Goal: Task Accomplishment & Management: Manage account settings

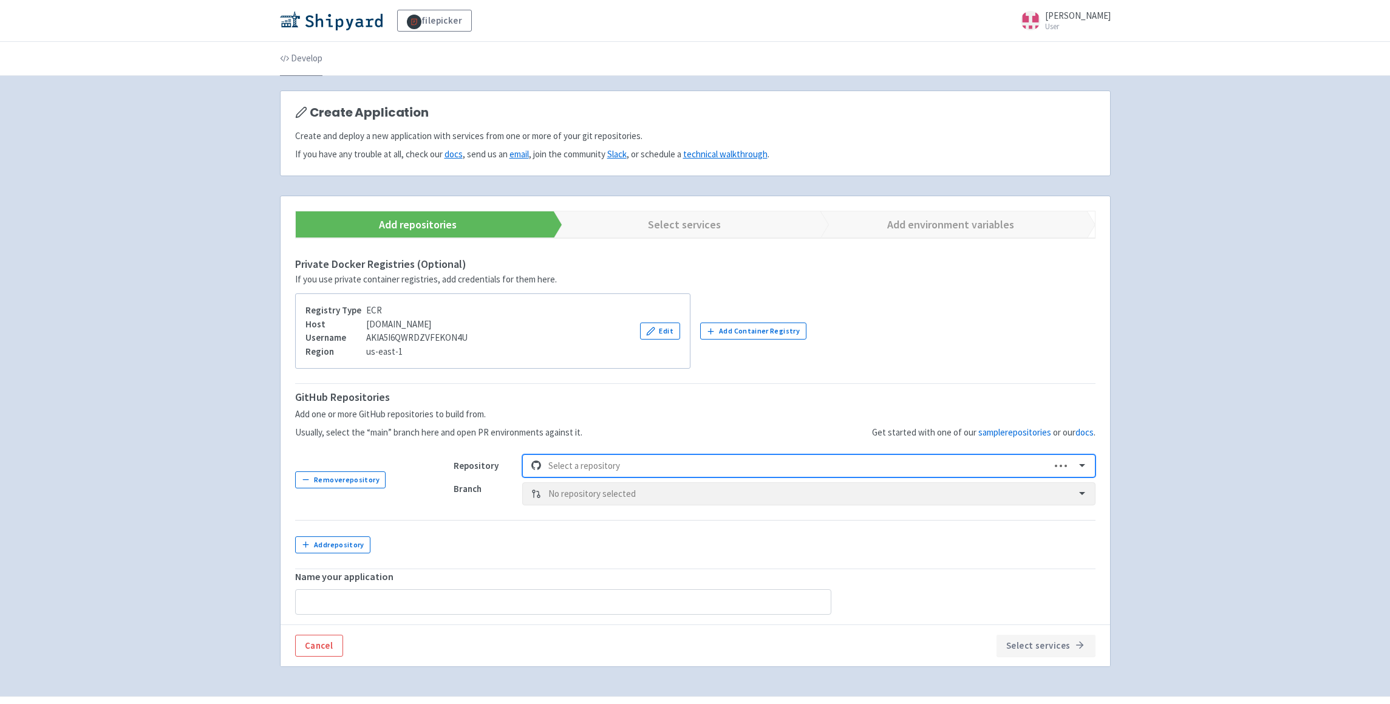
click at [295, 56] on link "Develop" at bounding box center [301, 59] width 43 height 34
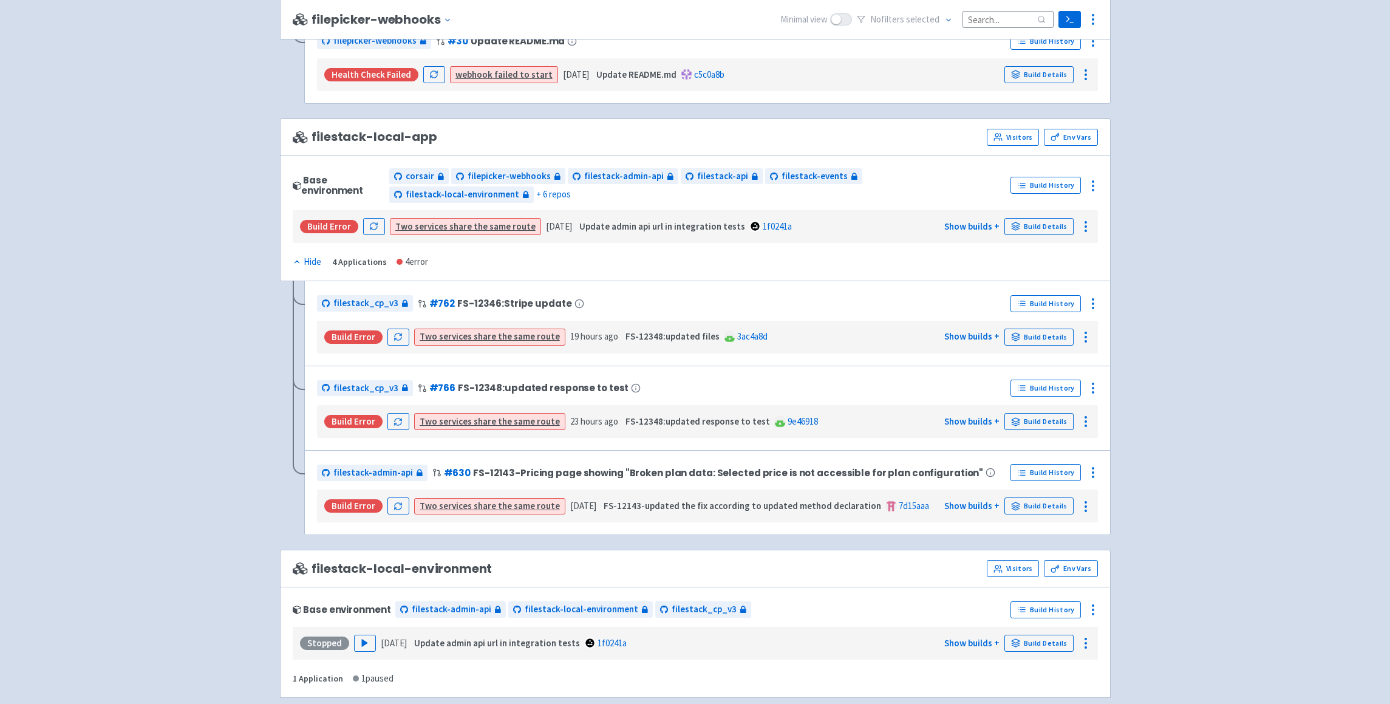
scroll to position [663, 0]
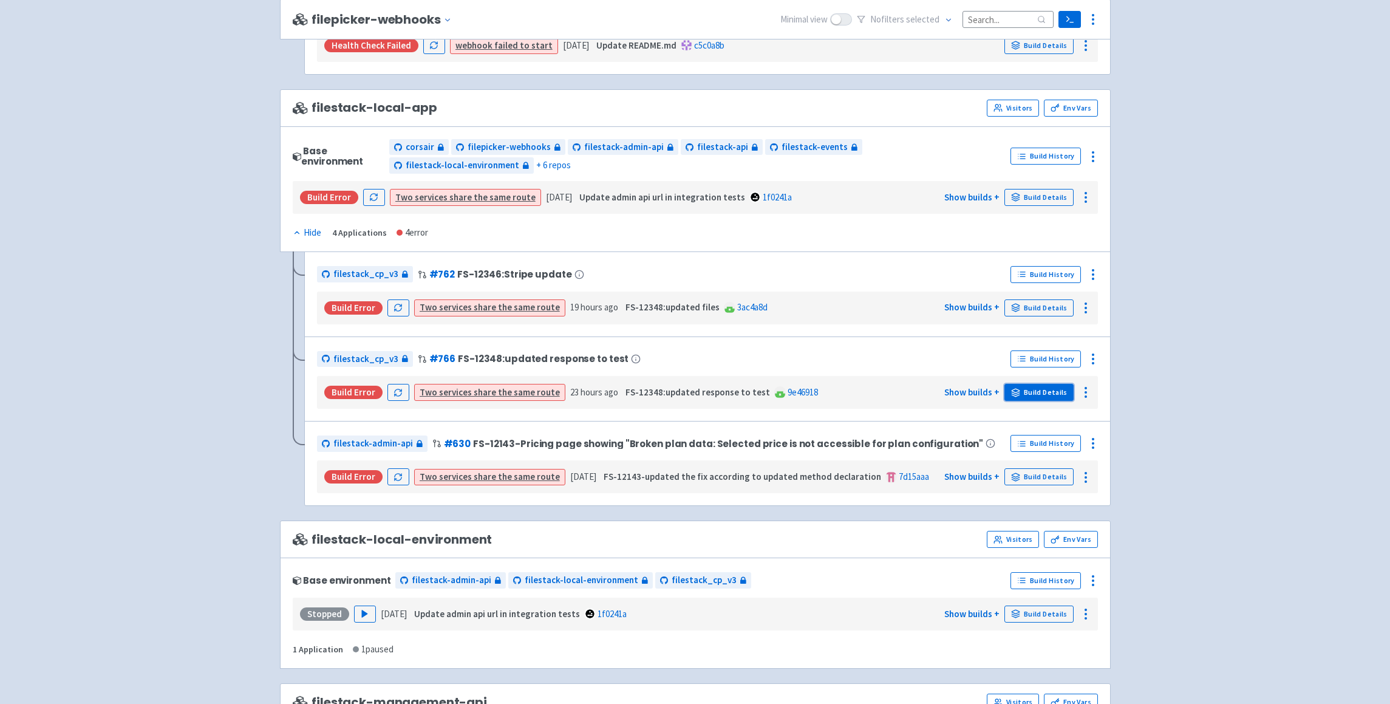
click at [1026, 395] on link "Build Details" at bounding box center [1039, 392] width 69 height 17
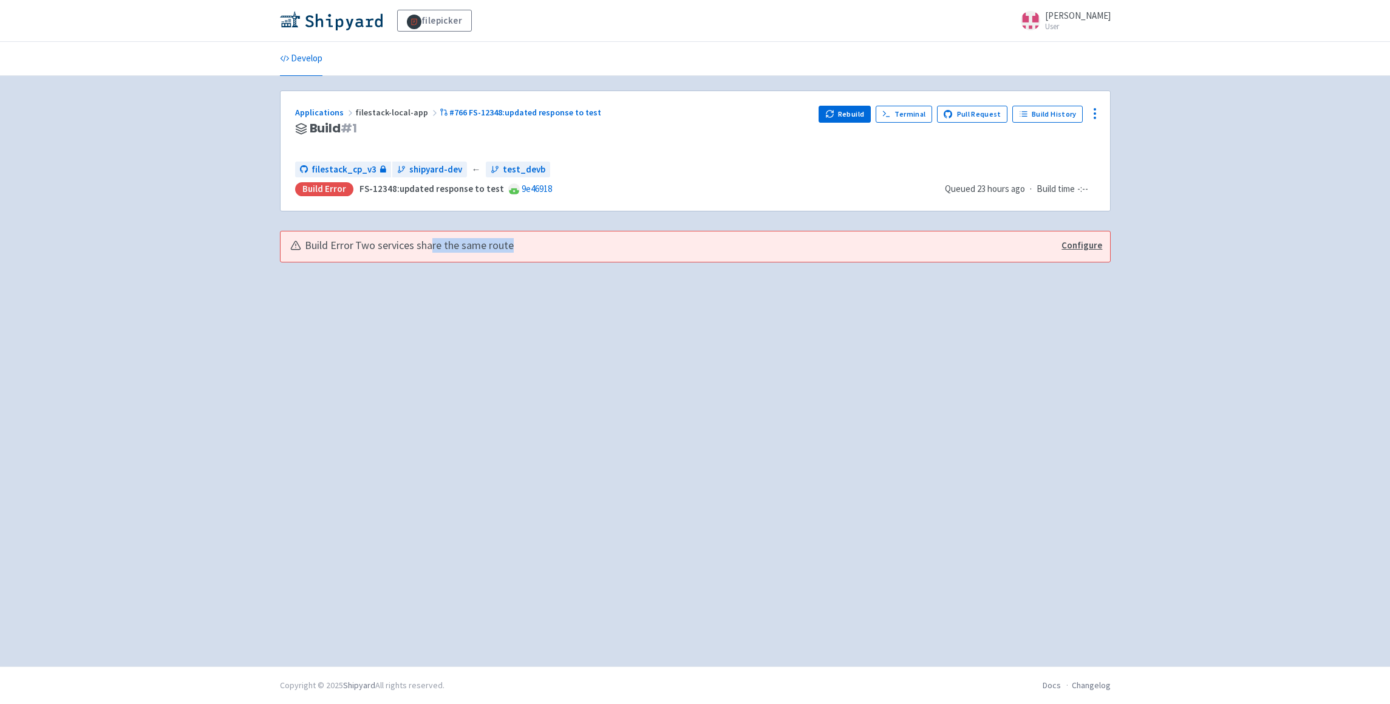
drag, startPoint x: 430, startPoint y: 242, endPoint x: 519, endPoint y: 245, distance: 89.3
click at [518, 245] on div "Build Error Two services share the same route" at bounding box center [670, 246] width 760 height 14
click at [519, 245] on div "Build Error Two services share the same route" at bounding box center [670, 246] width 760 height 14
click at [1103, 247] on div "Build Error Two services share the same route Configure" at bounding box center [696, 246] width 830 height 31
click at [1087, 245] on link "Configure" at bounding box center [1082, 246] width 41 height 14
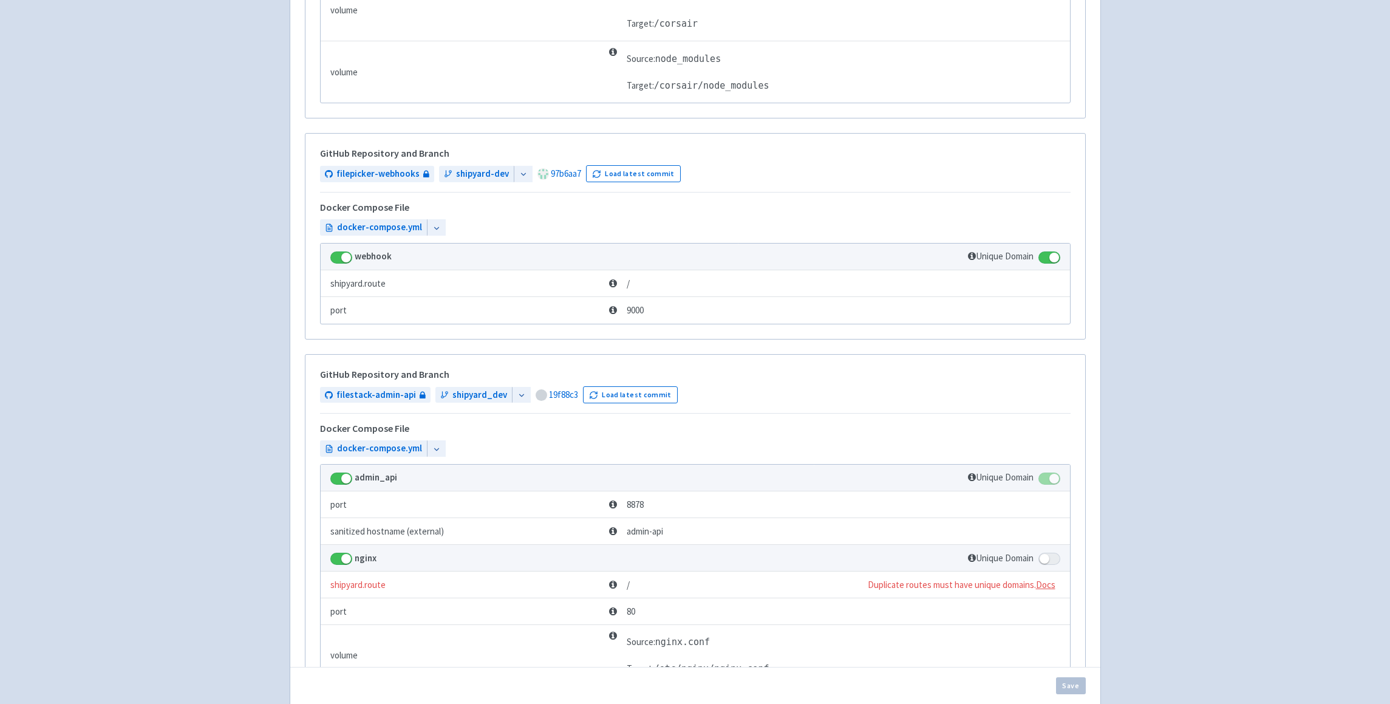
scroll to position [501, 0]
click at [1055, 561] on span at bounding box center [1050, 557] width 22 height 12
click at [1047, 558] on input "checkbox" at bounding box center [1043, 554] width 8 height 8
checkbox input "true"
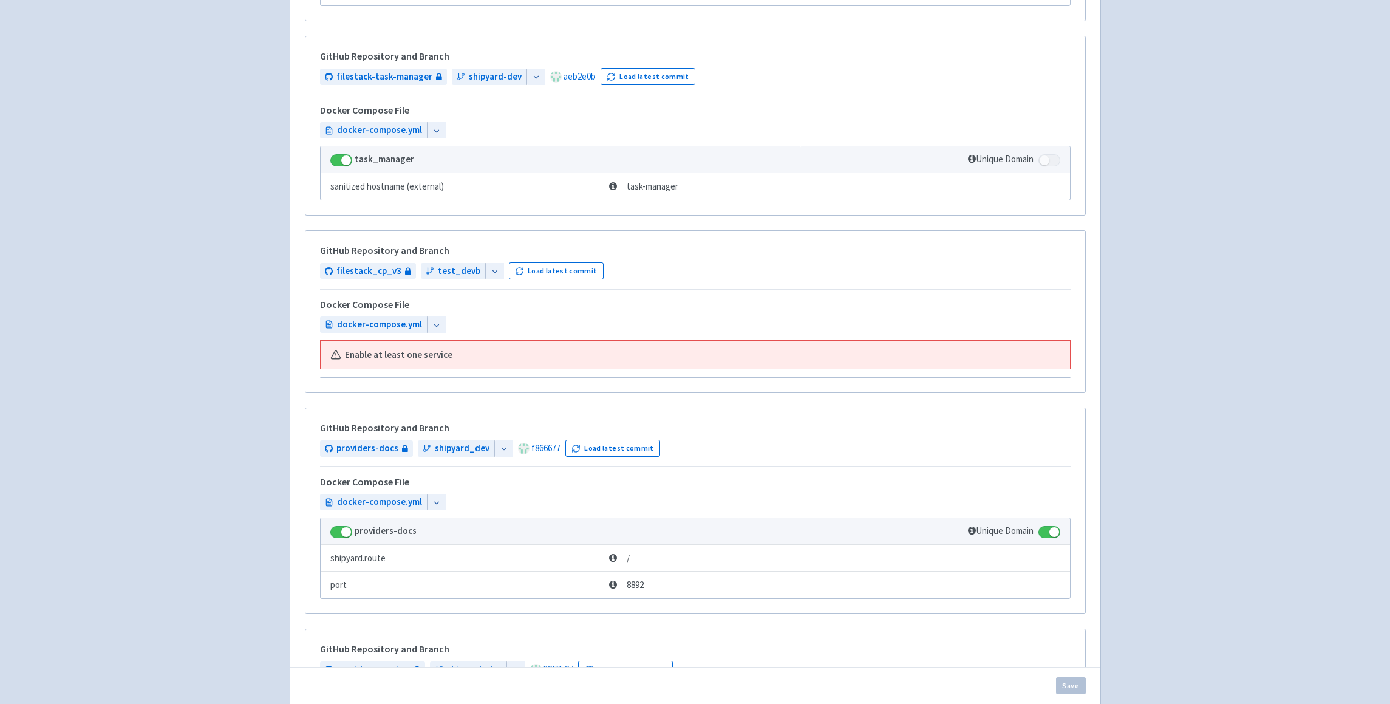
scroll to position [2551, 0]
click at [1045, 161] on span at bounding box center [1050, 162] width 22 height 12
click at [1050, 163] on span at bounding box center [1050, 162] width 22 height 12
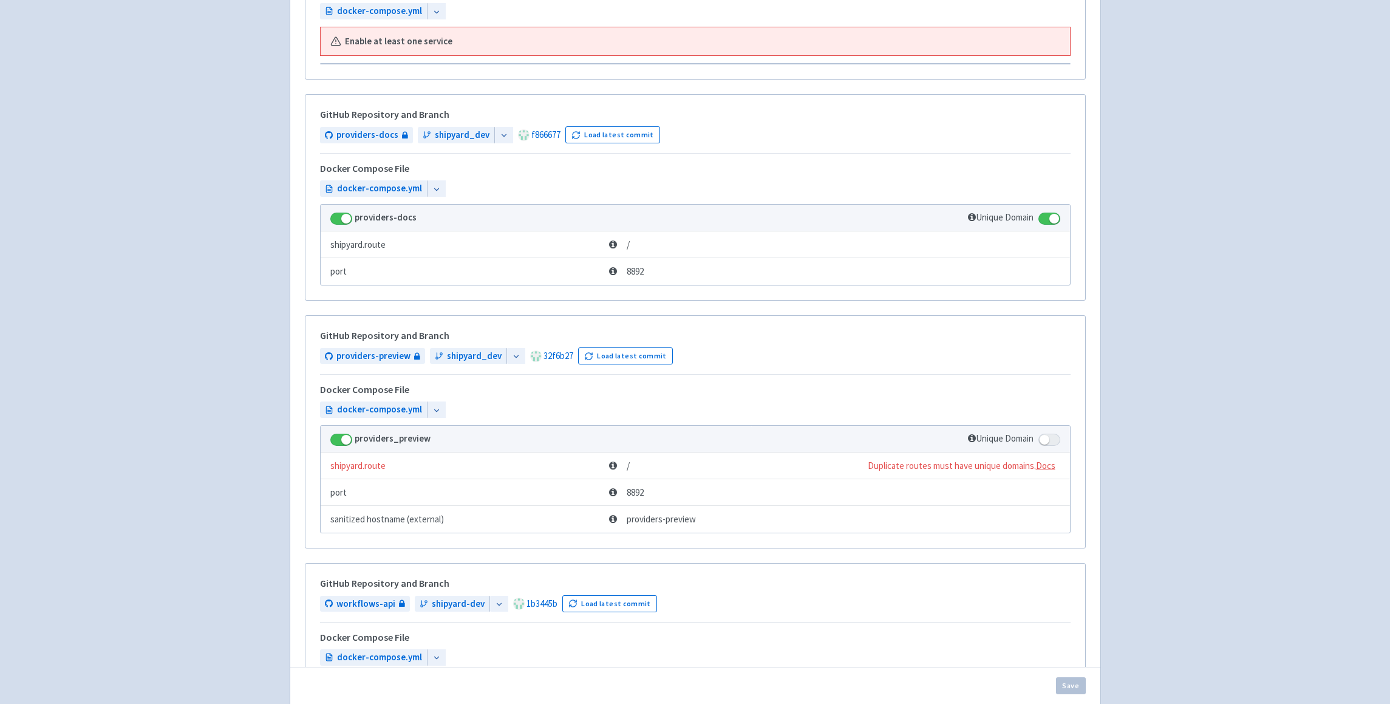
click at [1044, 444] on span at bounding box center [1050, 440] width 22 height 12
click at [1044, 440] on input "checkbox" at bounding box center [1043, 436] width 8 height 8
checkbox input "true"
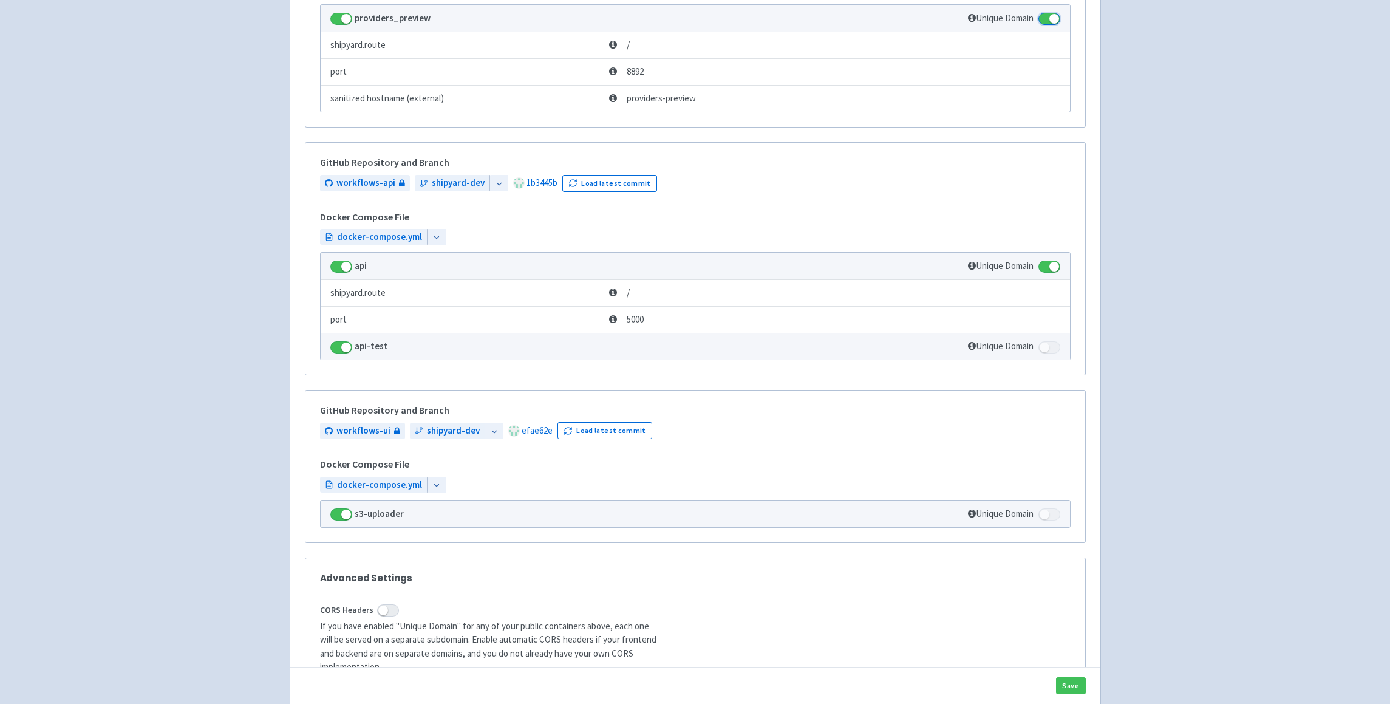
scroll to position [3381, 0]
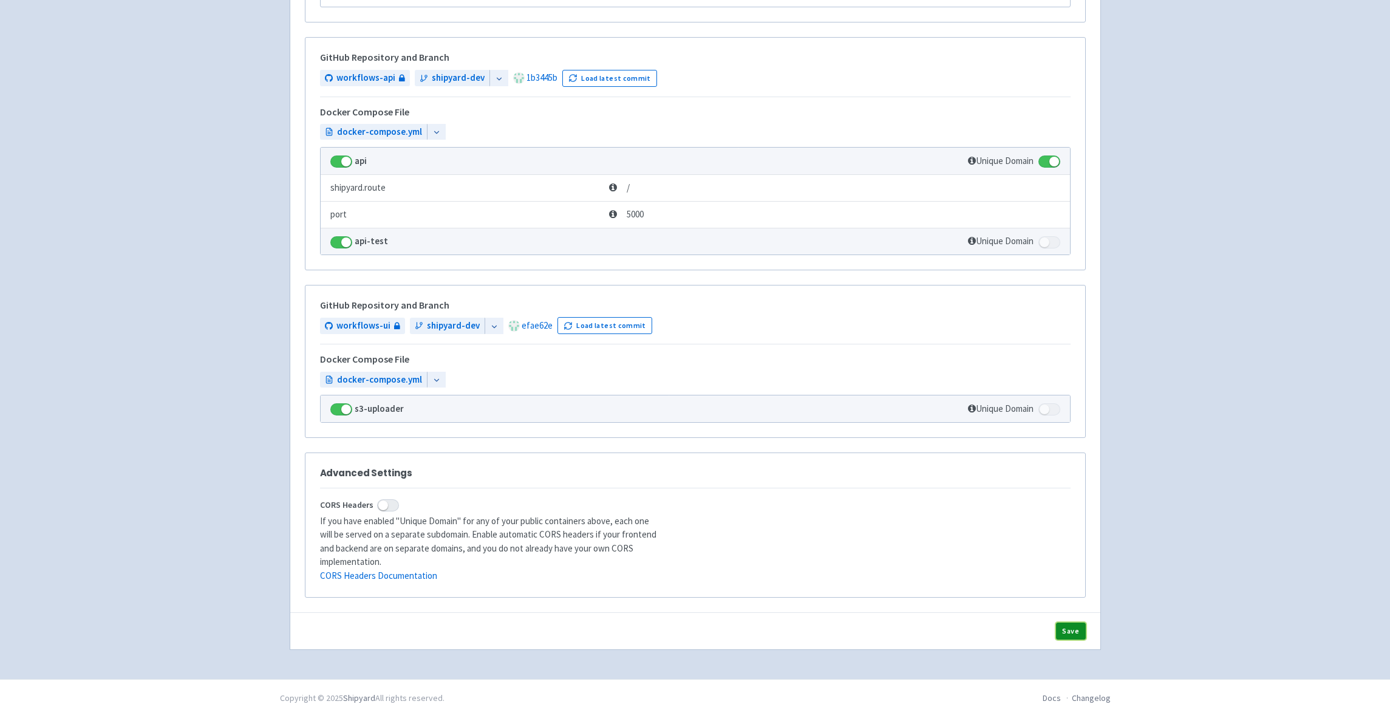
click at [1078, 623] on button "Save" at bounding box center [1071, 631] width 30 height 17
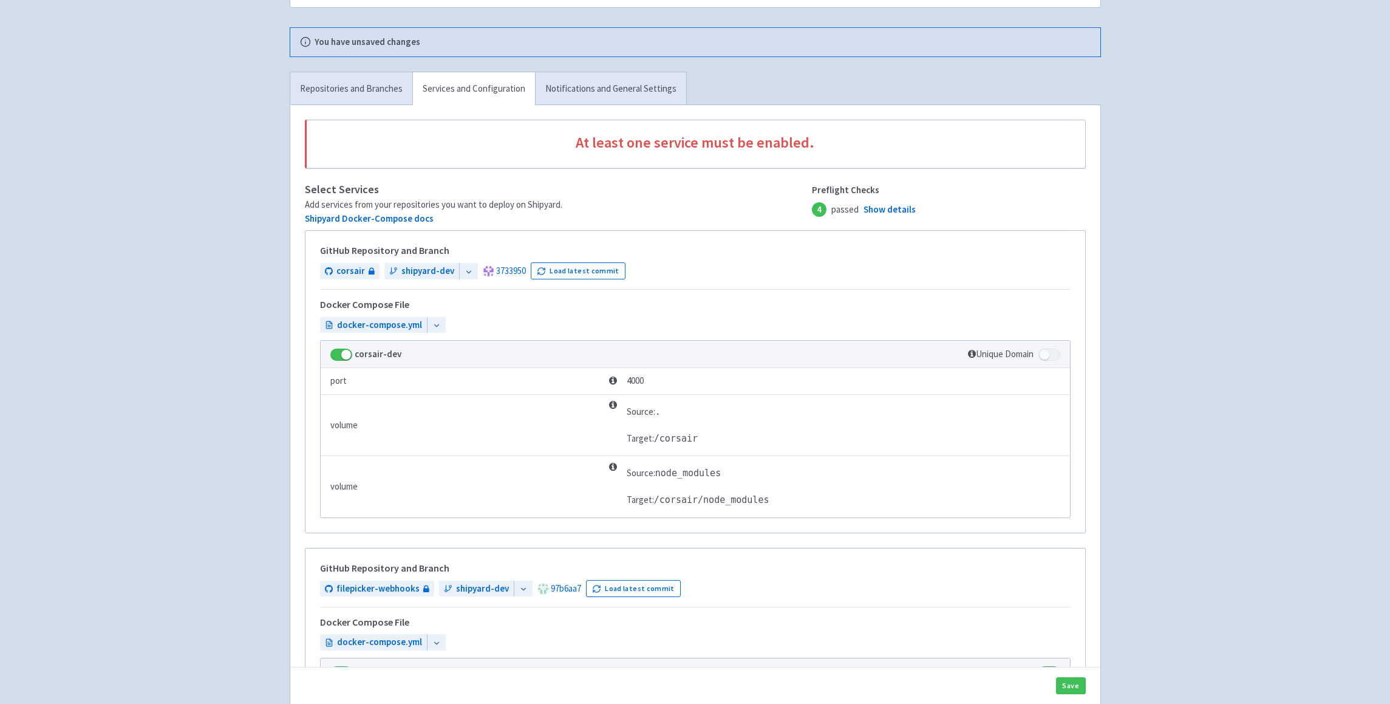
scroll to position [148, 0]
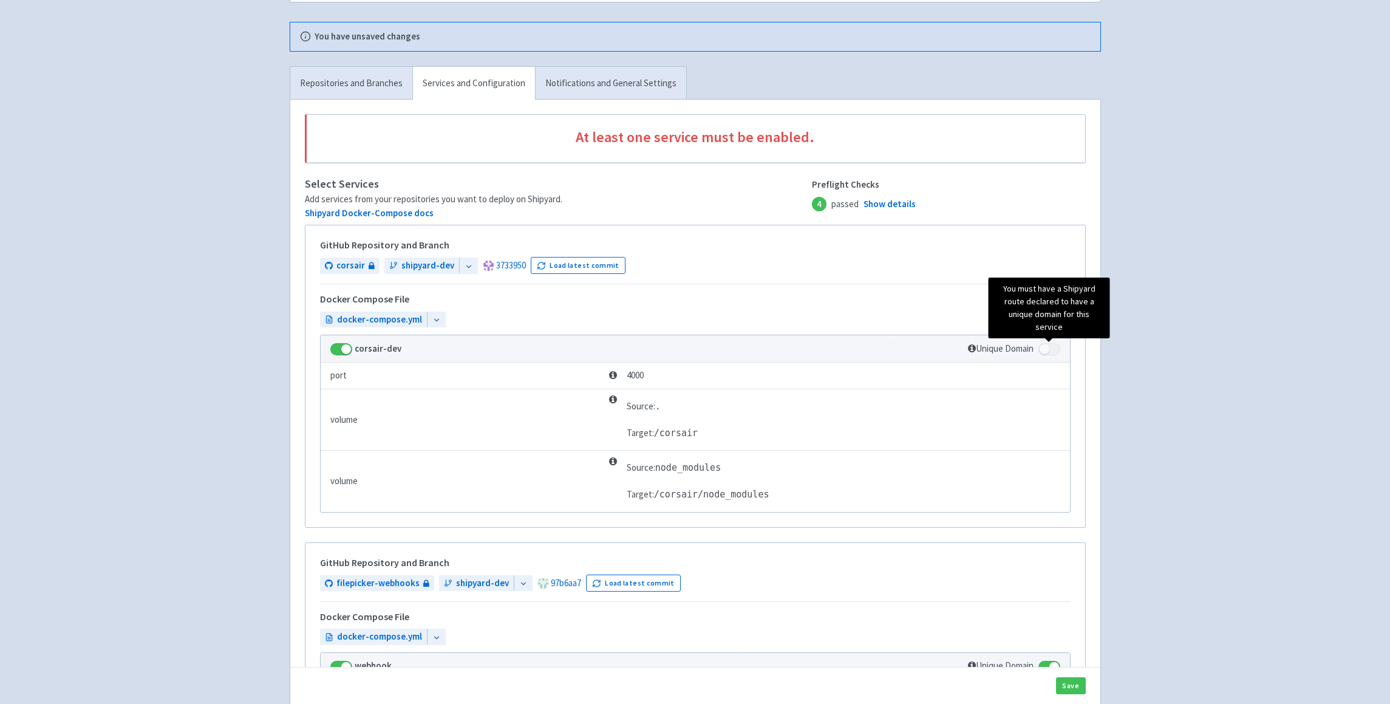
click at [1044, 350] on span at bounding box center [1050, 349] width 22 height 12
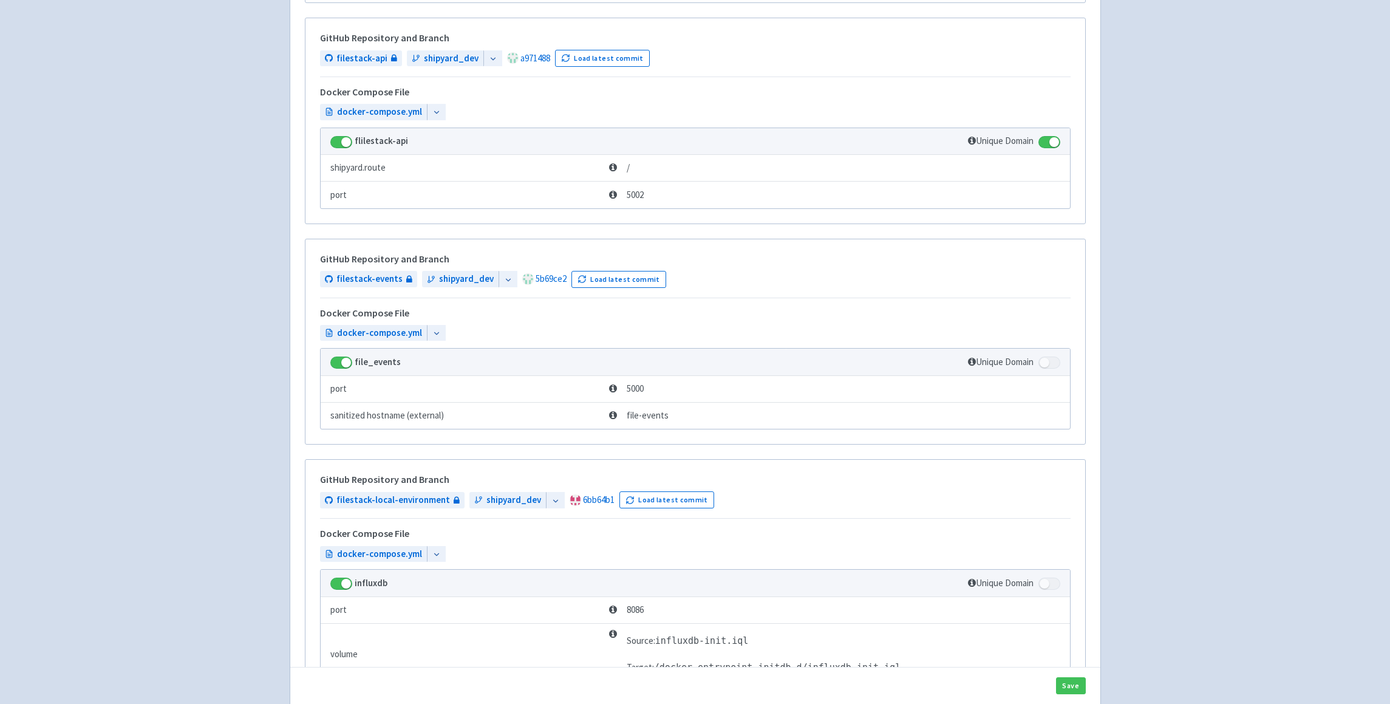
scroll to position [1340, 0]
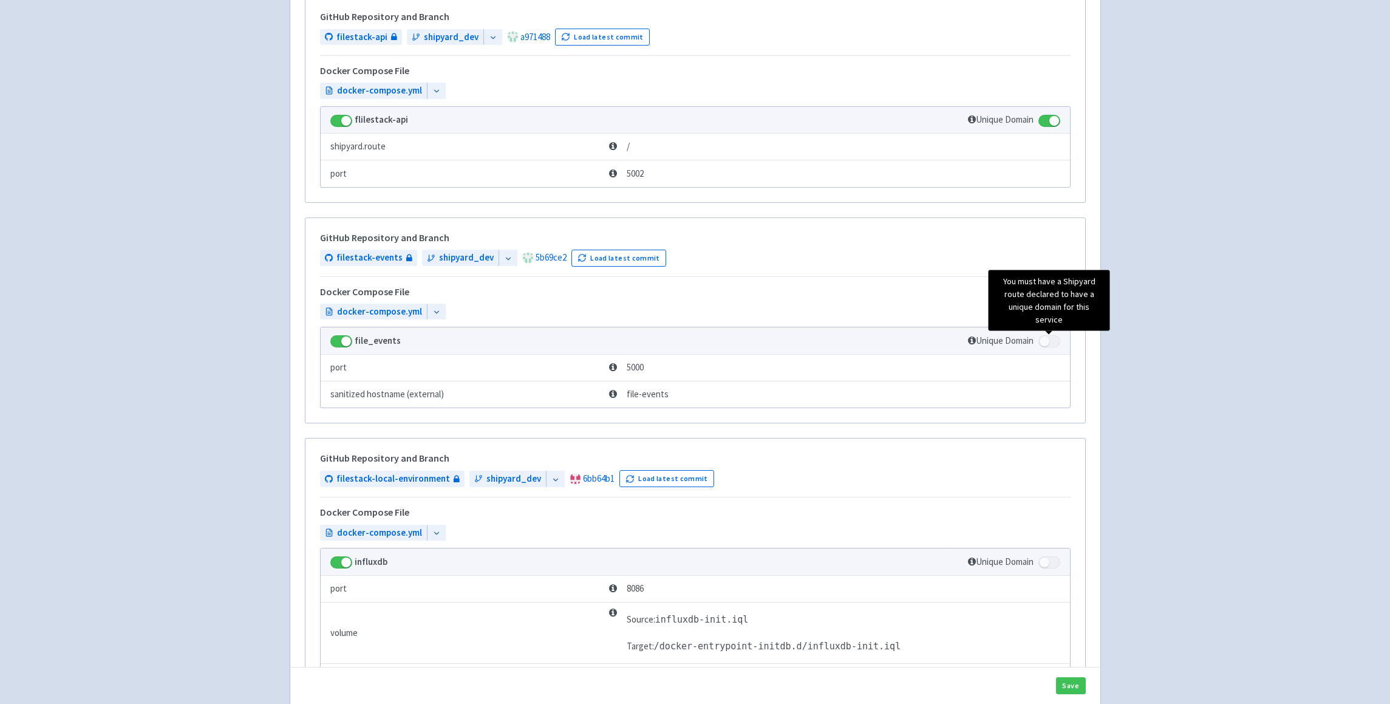
click at [1044, 337] on span at bounding box center [1050, 341] width 22 height 12
click at [1047, 341] on span at bounding box center [1050, 341] width 22 height 12
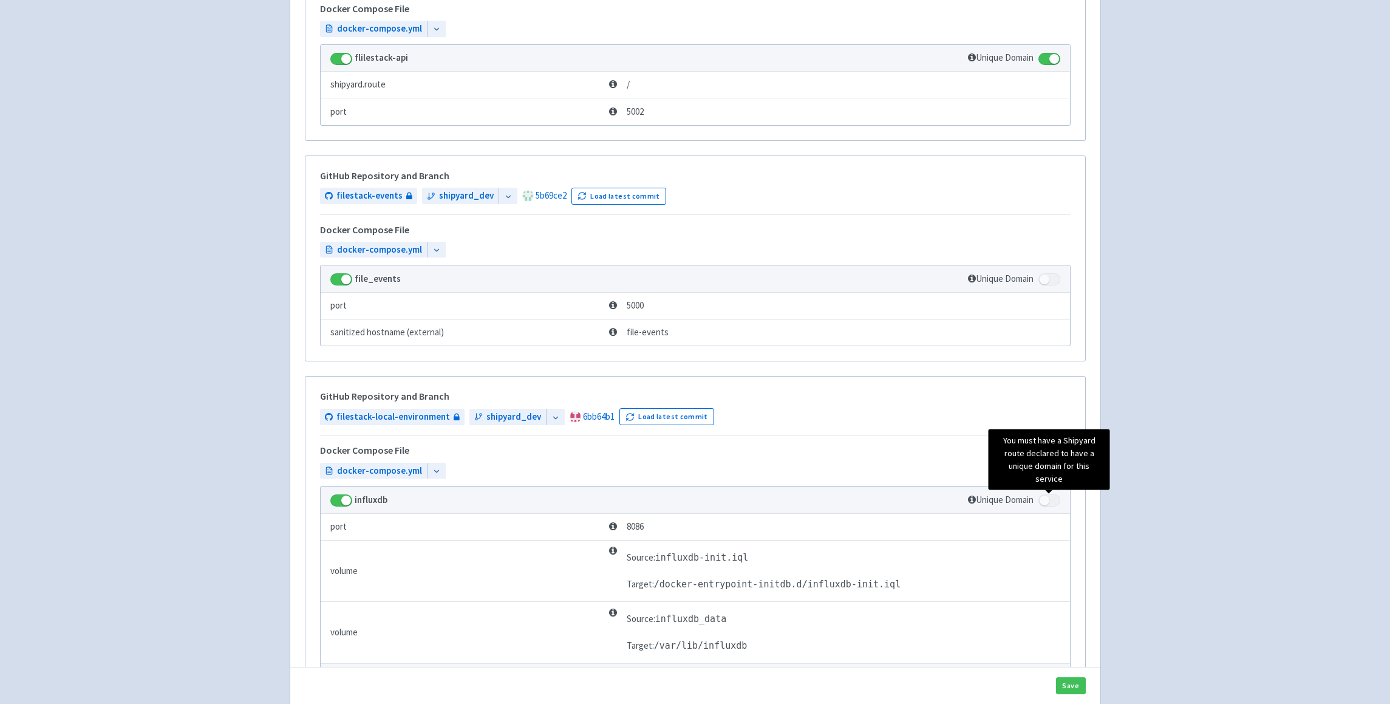
click at [1050, 501] on span at bounding box center [1050, 500] width 22 height 12
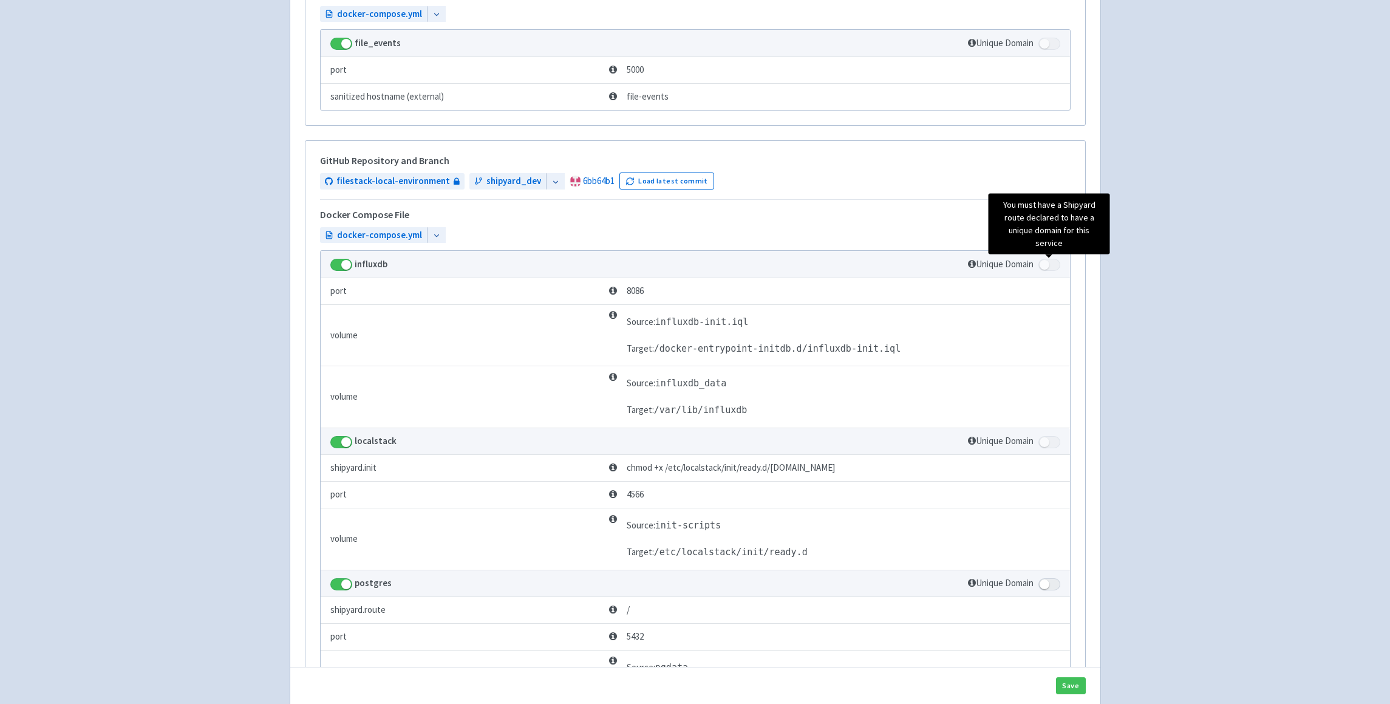
scroll to position [1654, 0]
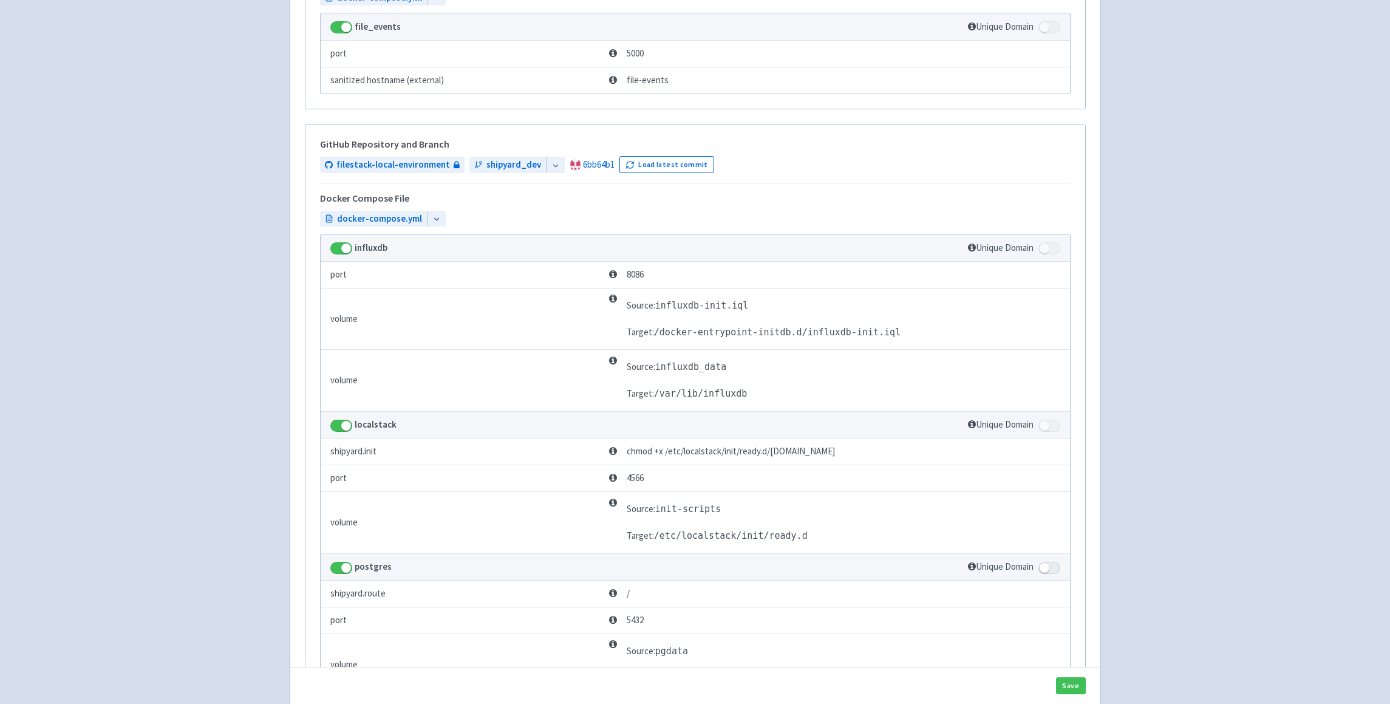
click at [1049, 564] on span at bounding box center [1050, 568] width 22 height 12
click at [1045, 567] on span at bounding box center [1050, 568] width 22 height 12
click at [1045, 567] on input "checkbox" at bounding box center [1043, 564] width 8 height 8
checkbox input "true"
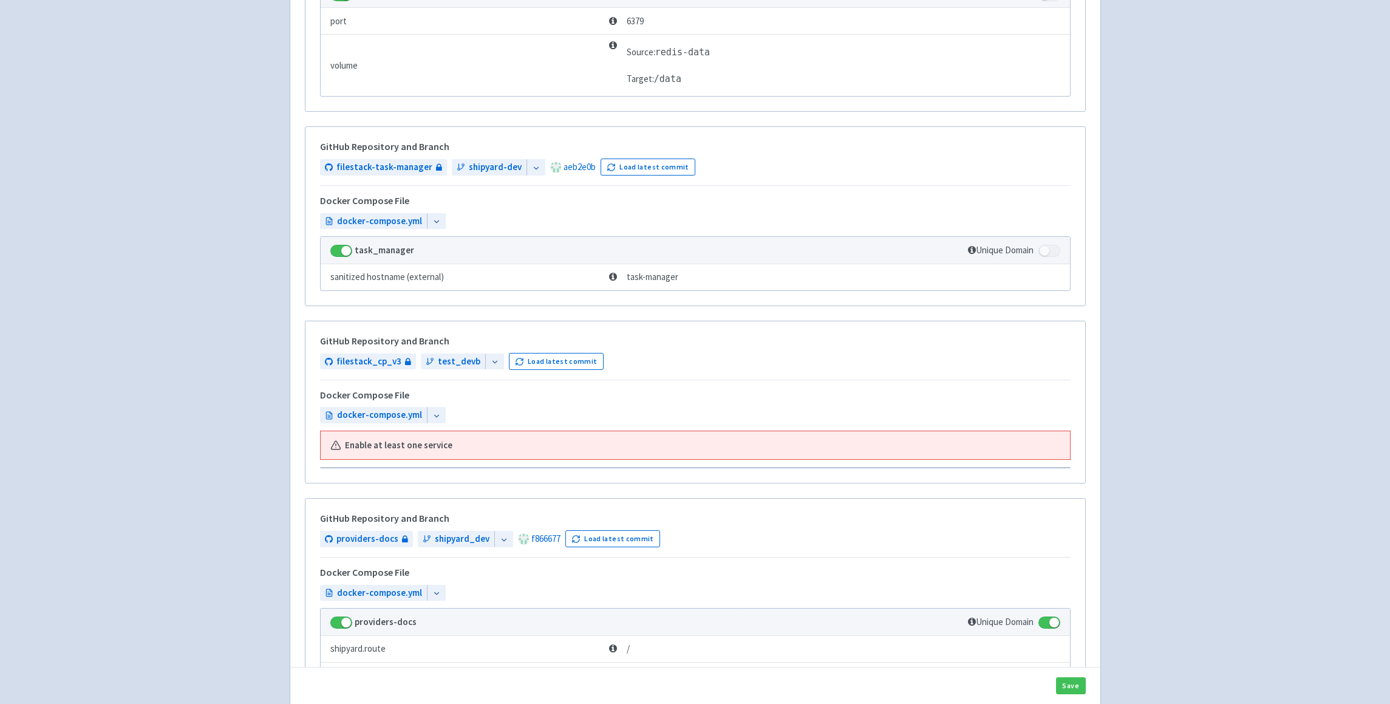
scroll to position [2540, 0]
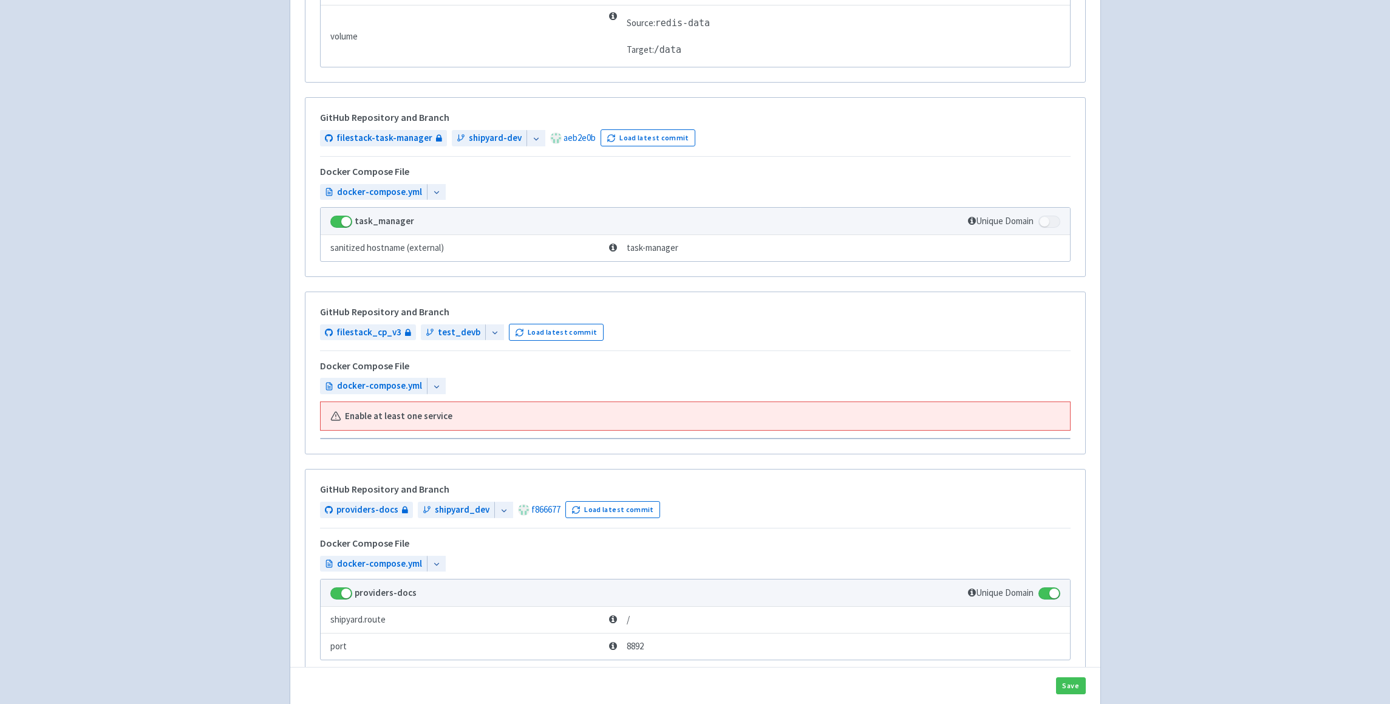
click at [1059, 213] on td "Unique Domain" at bounding box center [935, 221] width 269 height 27
click at [1055, 224] on span at bounding box center [1050, 222] width 22 height 12
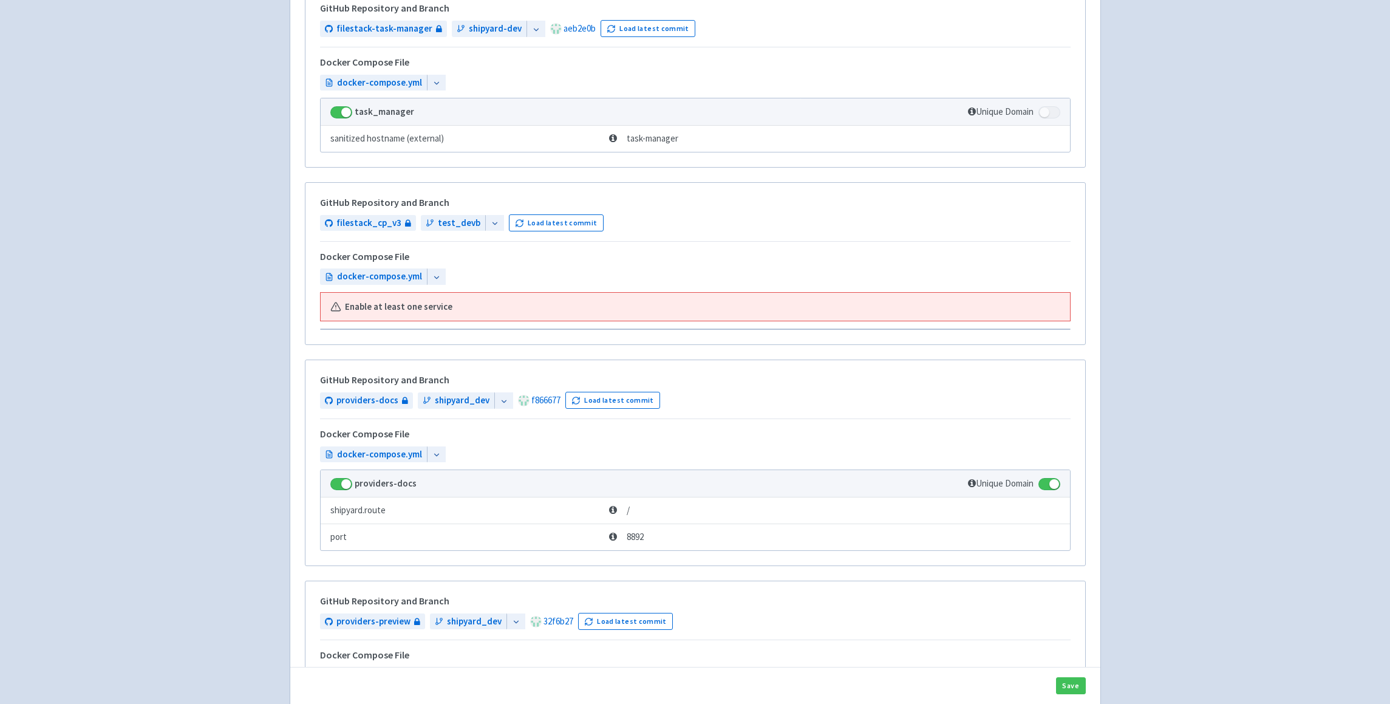
click at [1045, 485] on span at bounding box center [1050, 484] width 22 height 12
click at [1045, 485] on input "checkbox" at bounding box center [1043, 481] width 8 height 8
checkbox input "false"
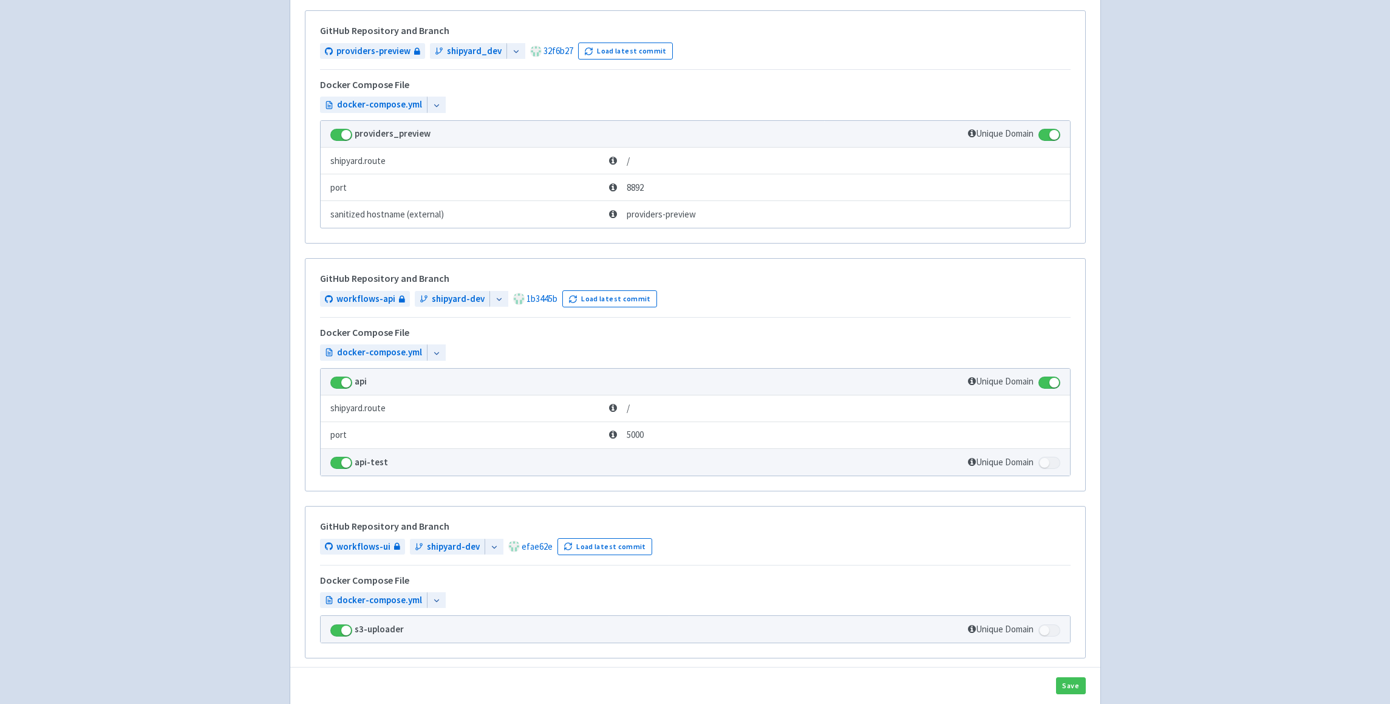
scroll to position [3303, 0]
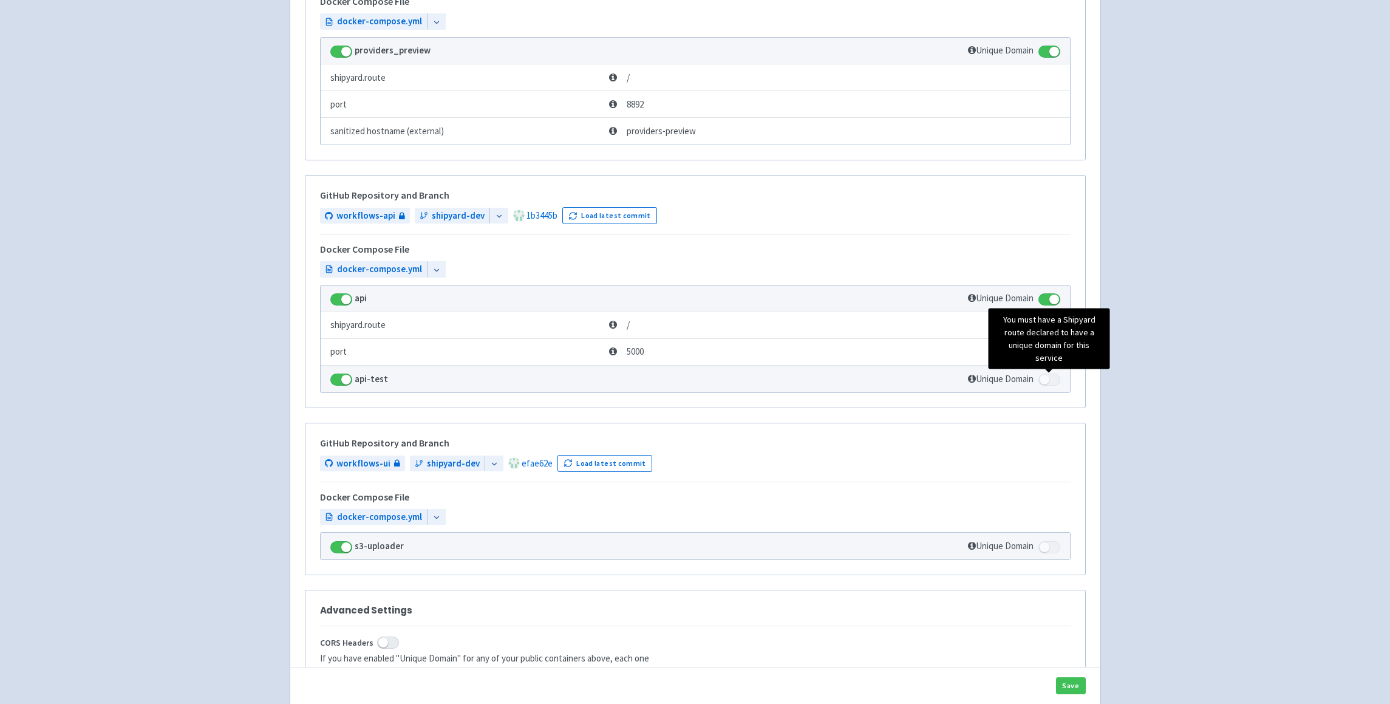
click at [1044, 381] on span at bounding box center [1050, 380] width 22 height 12
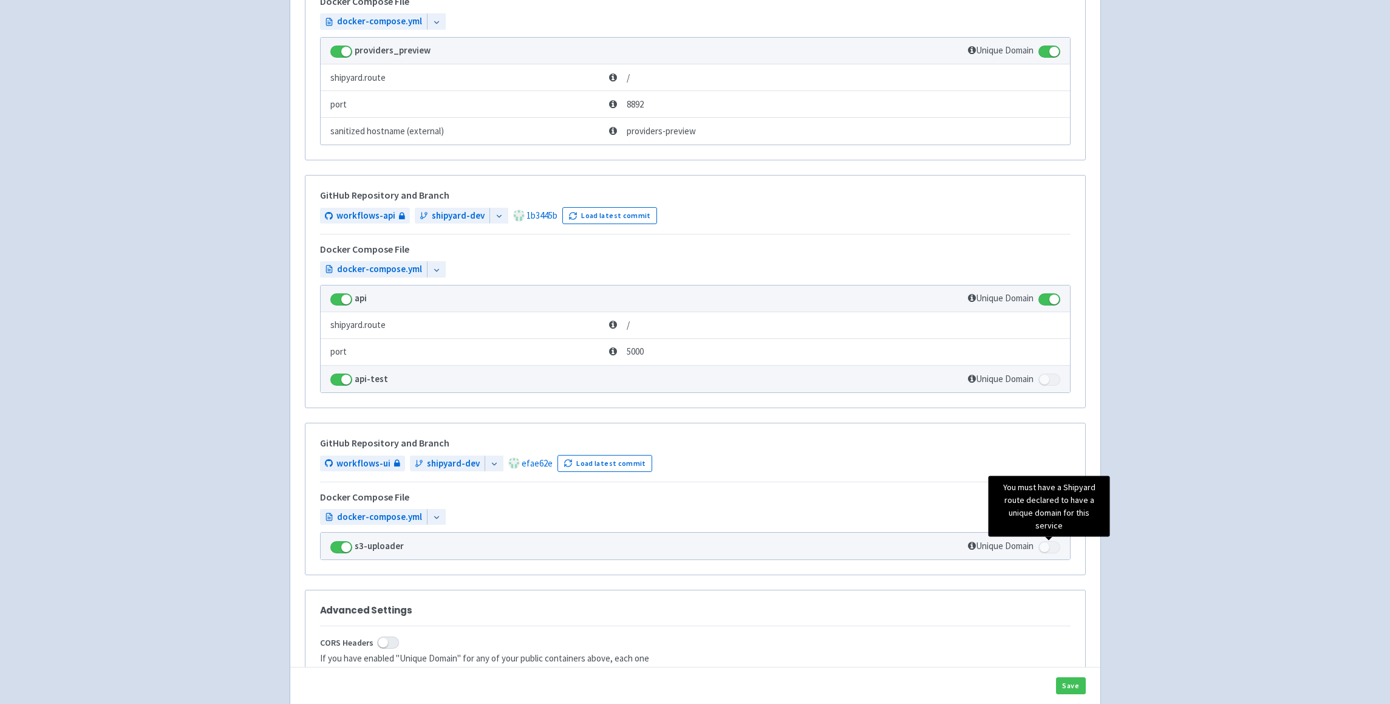
click at [1045, 555] on td "Unique Domain" at bounding box center [870, 546] width 402 height 27
click at [1048, 545] on span at bounding box center [1050, 547] width 22 height 12
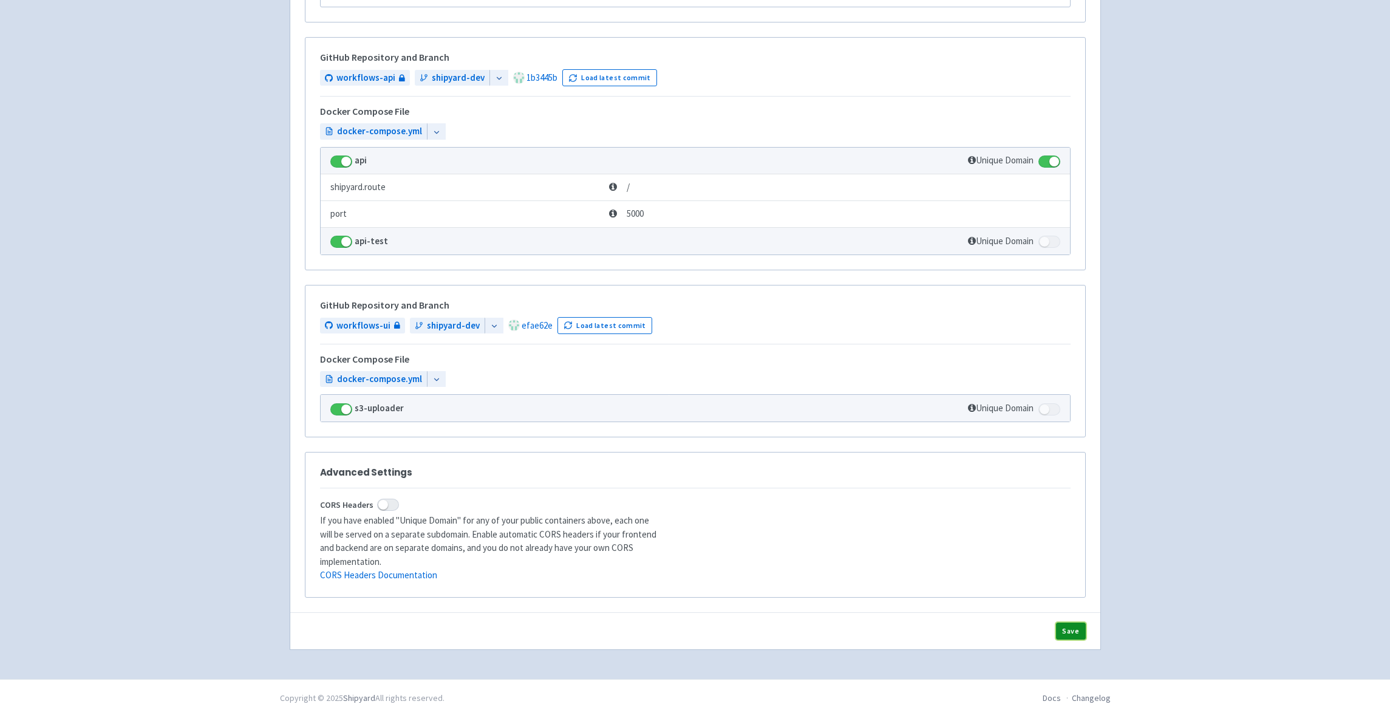
click at [1078, 623] on button "Save" at bounding box center [1071, 631] width 30 height 17
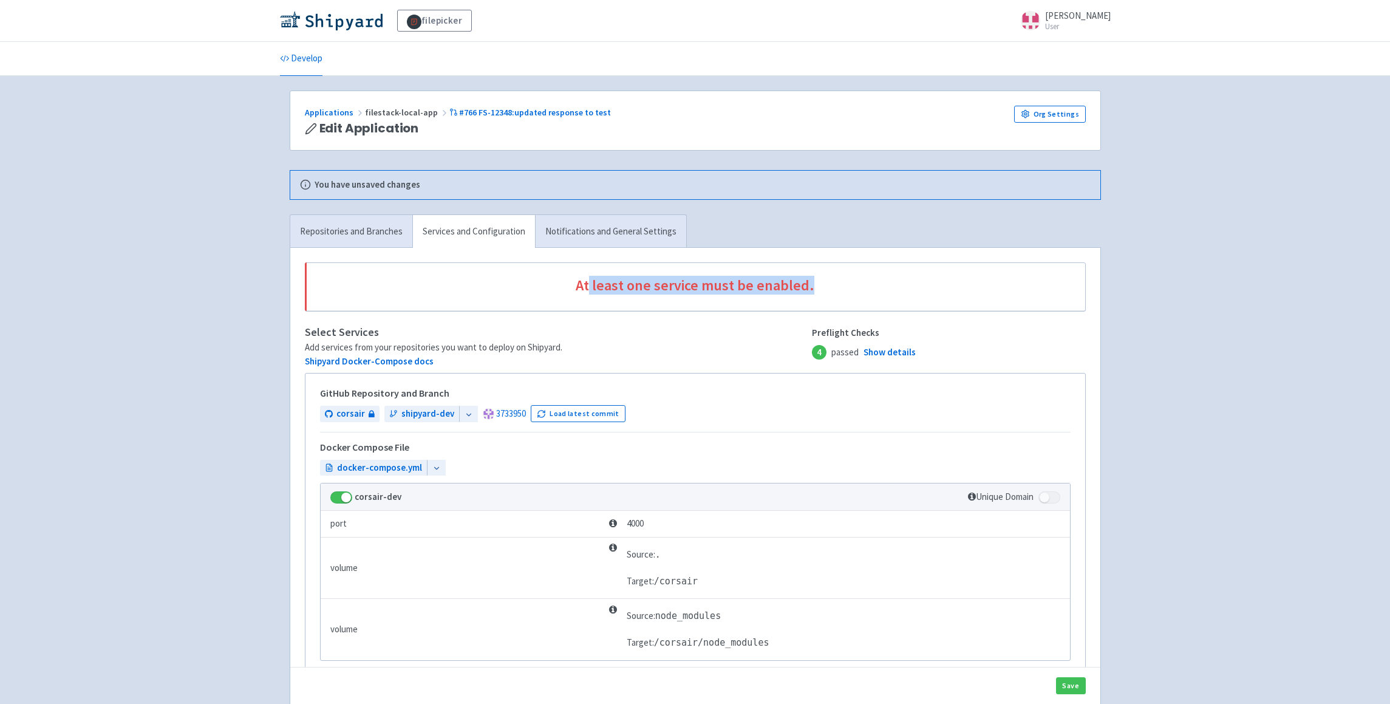
drag, startPoint x: 594, startPoint y: 286, endPoint x: 848, endPoint y: 293, distance: 254.0
click at [848, 293] on span "At least one service must be enabled." at bounding box center [695, 286] width 751 height 16
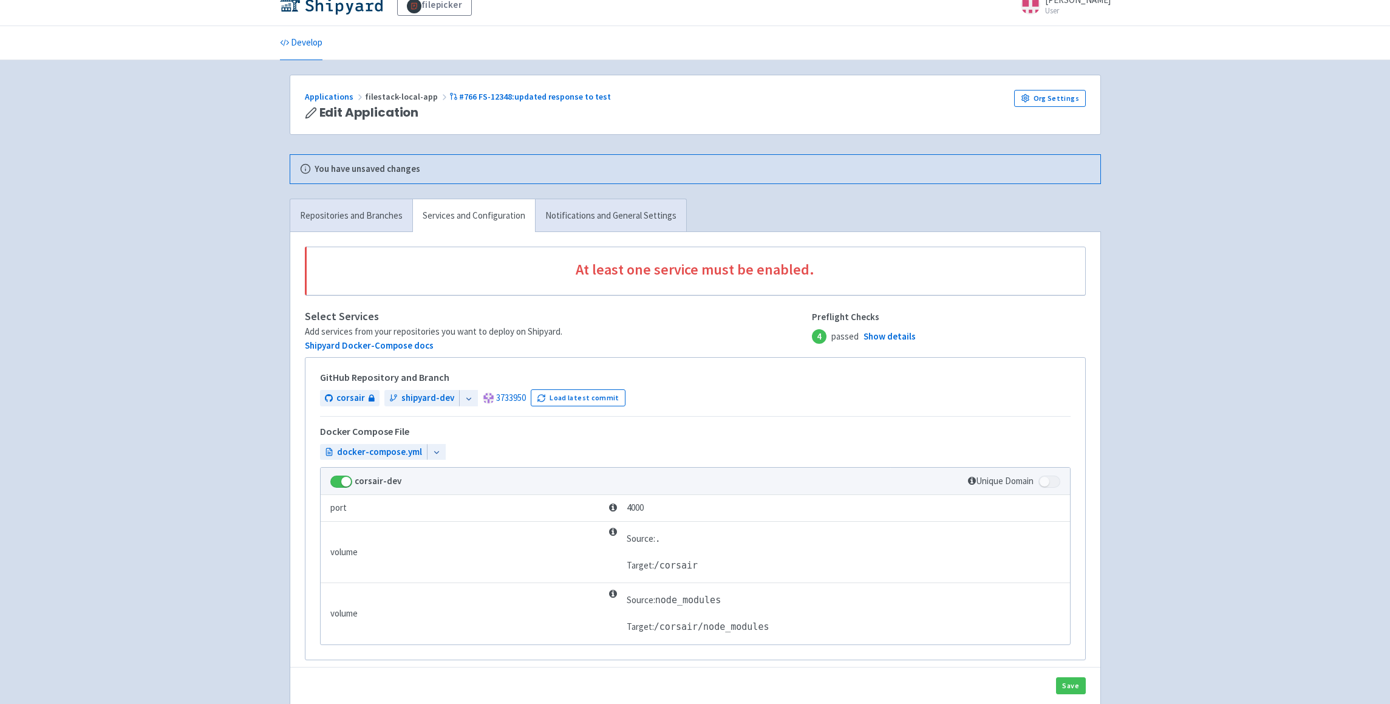
scroll to position [19, 0]
click at [624, 171] on div "You have unsaved changes" at bounding box center [695, 166] width 791 height 14
click at [604, 216] on link "Notifications and General Settings" at bounding box center [610, 212] width 151 height 33
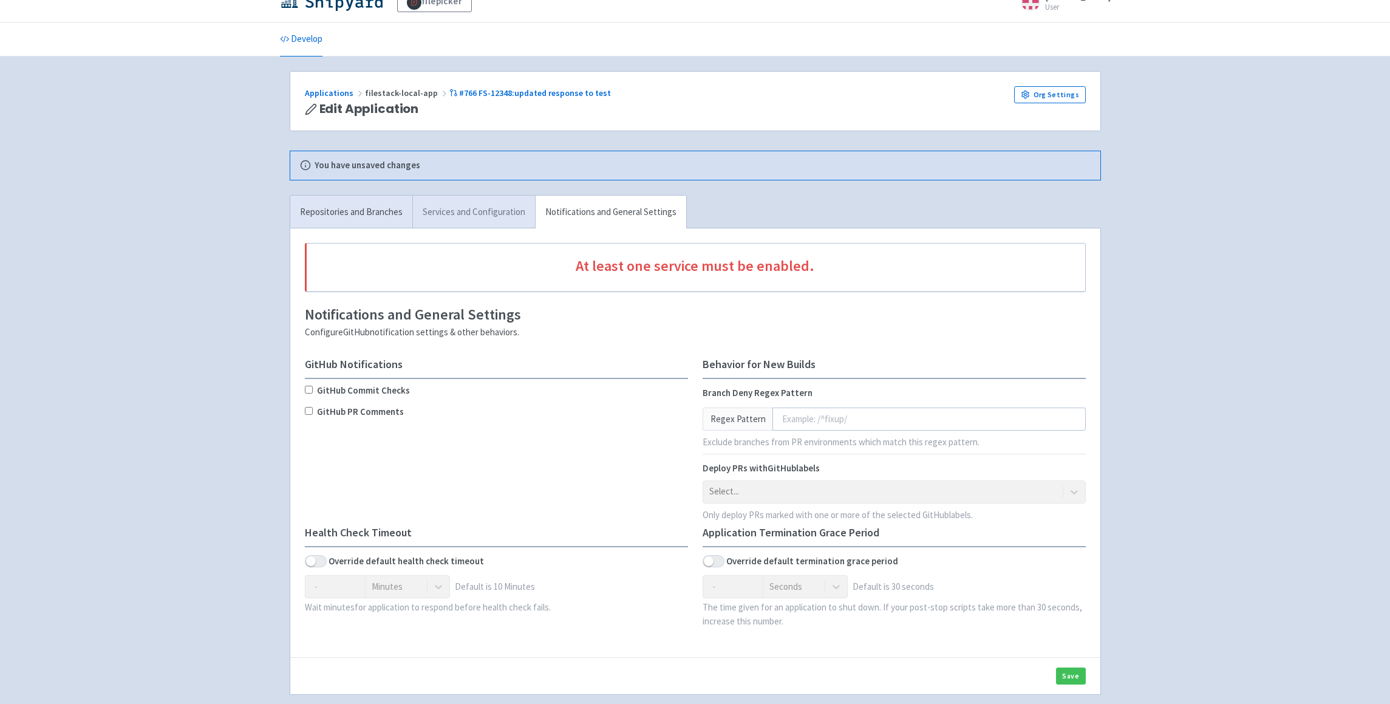
click at [492, 214] on link "Services and Configuration" at bounding box center [473, 212] width 123 height 33
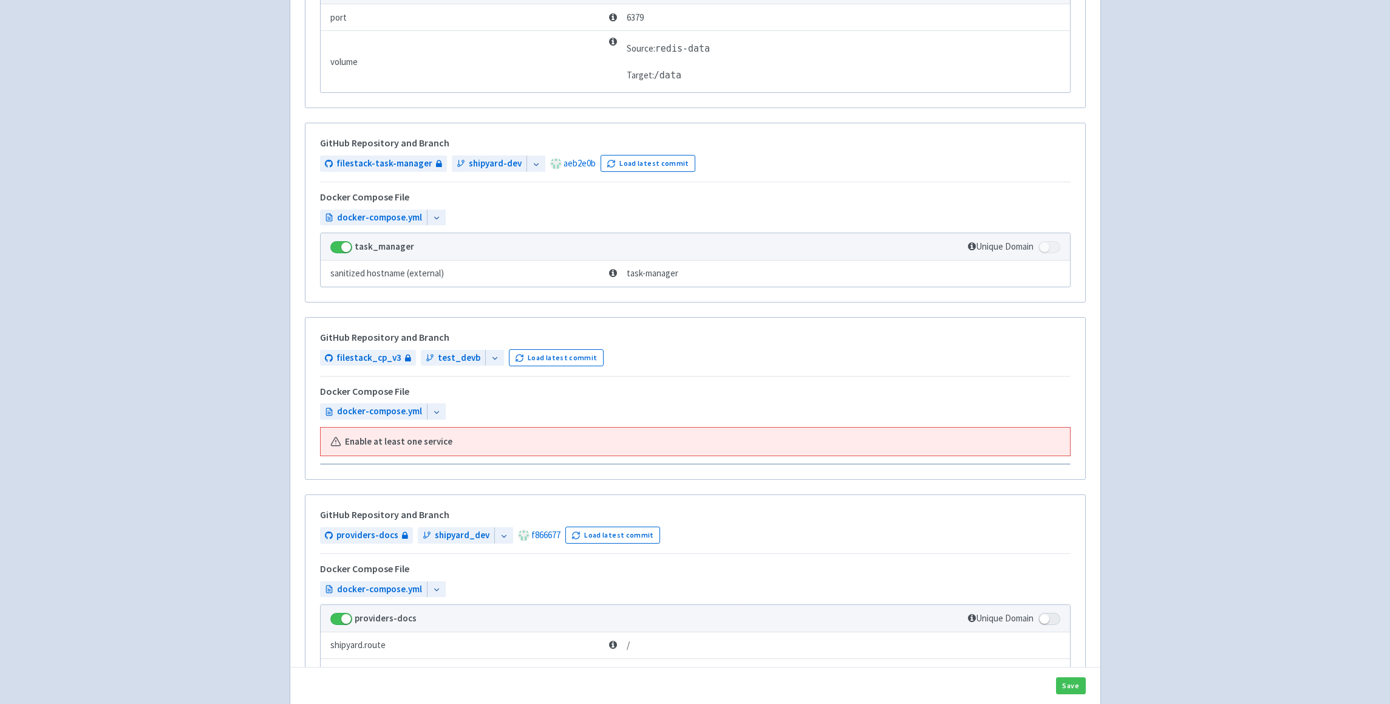
scroll to position [2515, 0]
click at [386, 445] on b "Enable at least one service" at bounding box center [399, 441] width 108 height 14
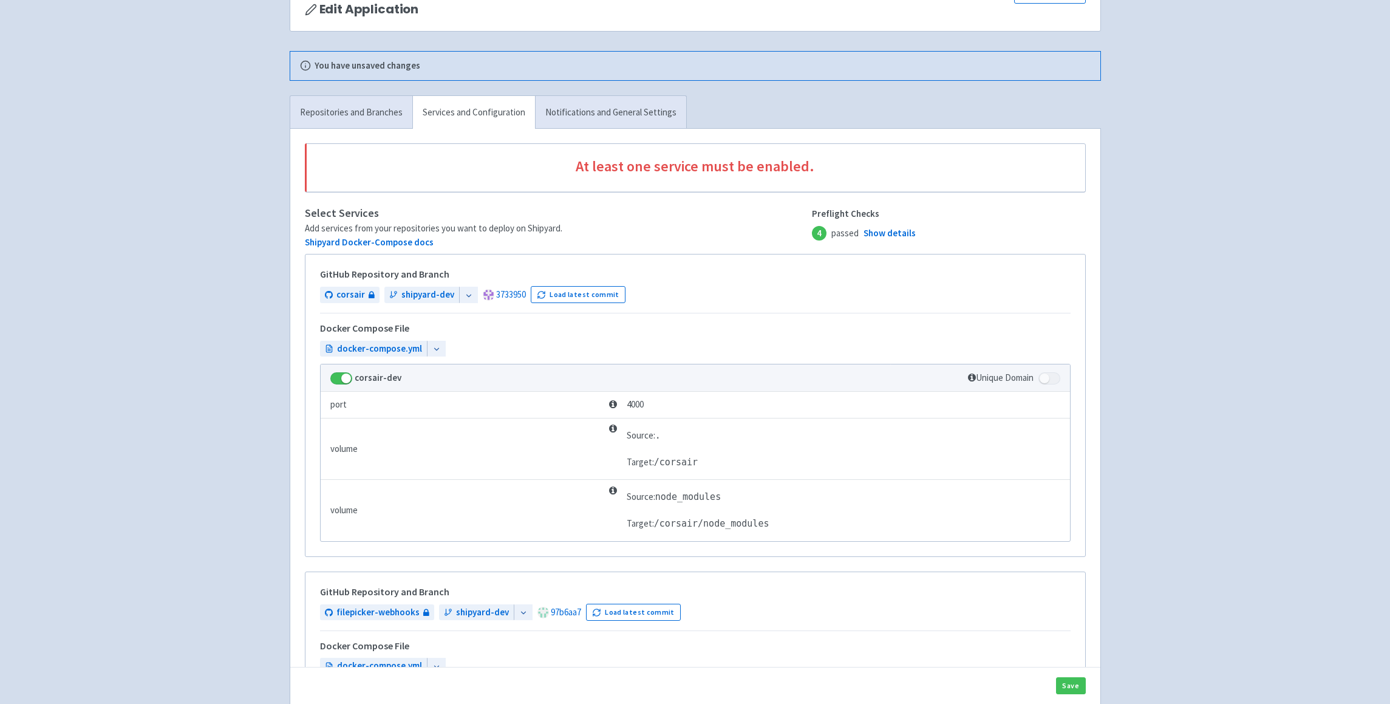
scroll to position [0, 0]
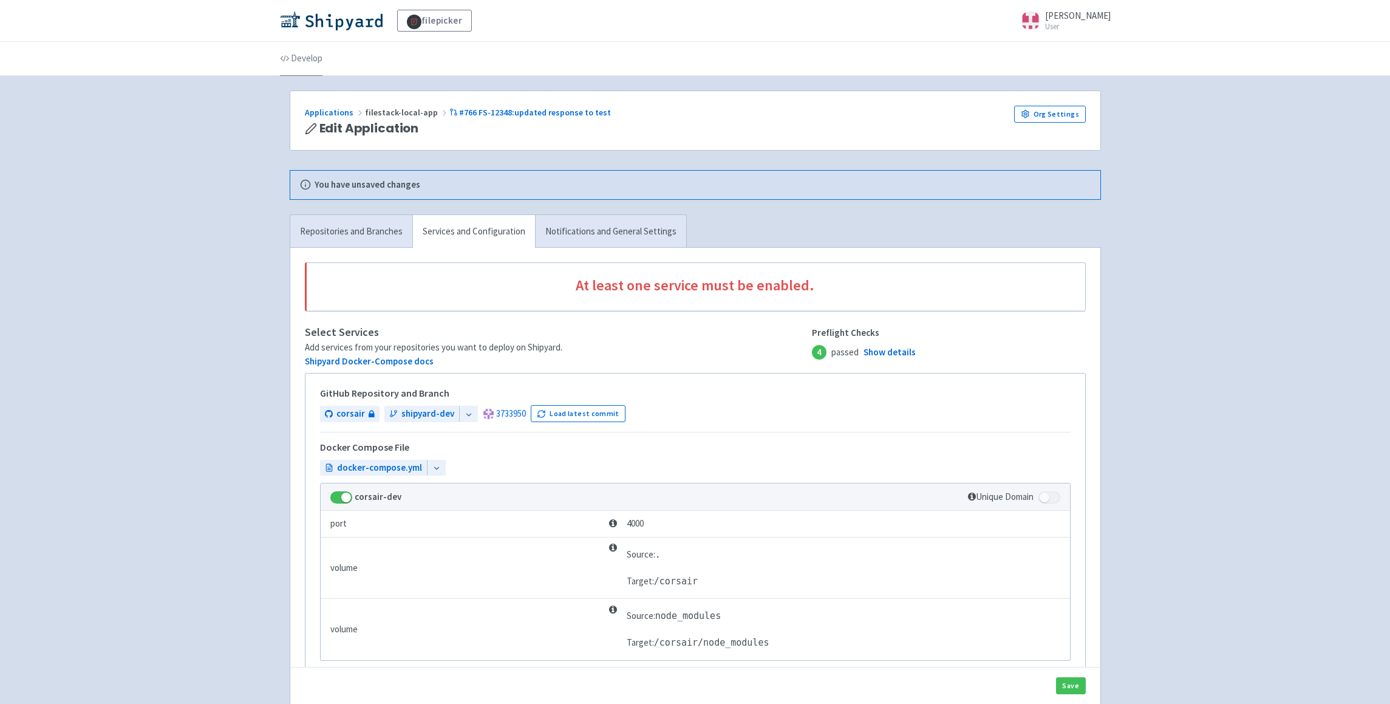
click at [300, 60] on link "Develop" at bounding box center [301, 59] width 43 height 34
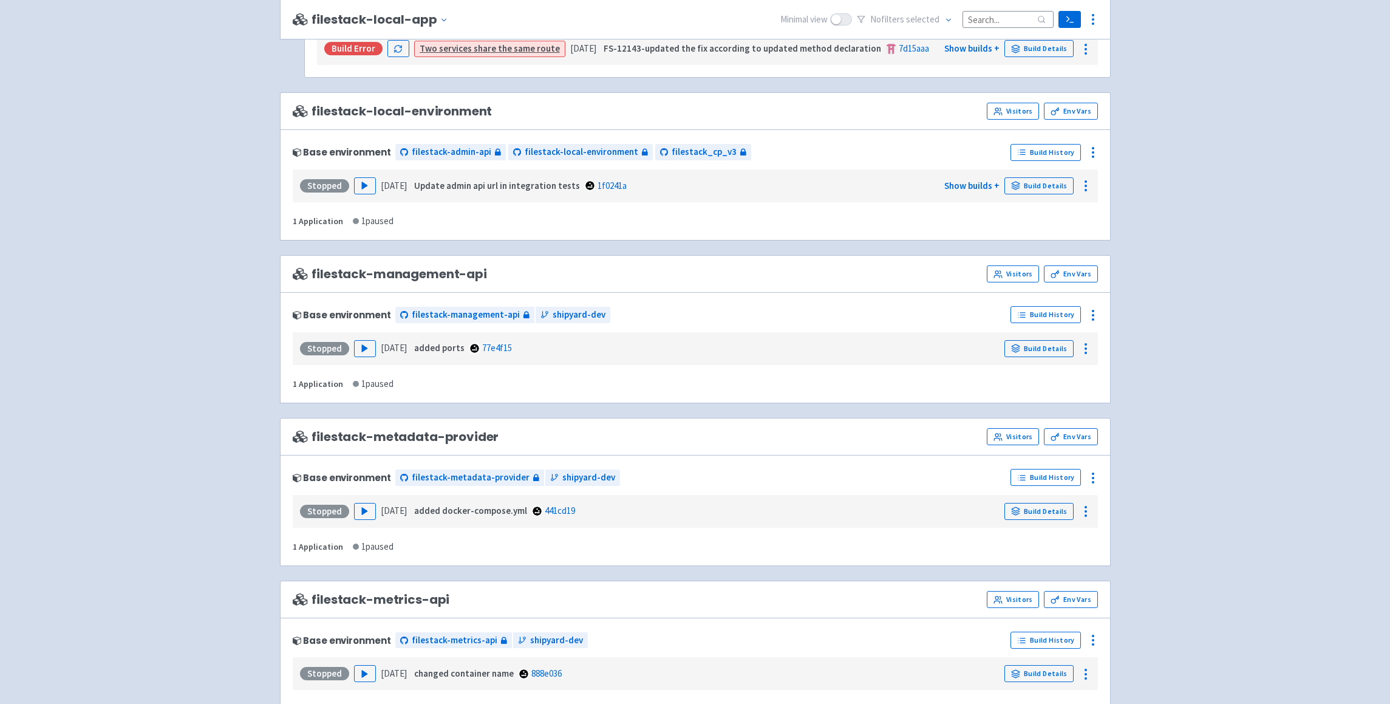
scroll to position [1092, 0]
click at [367, 181] on icon "button" at bounding box center [364, 184] width 9 height 9
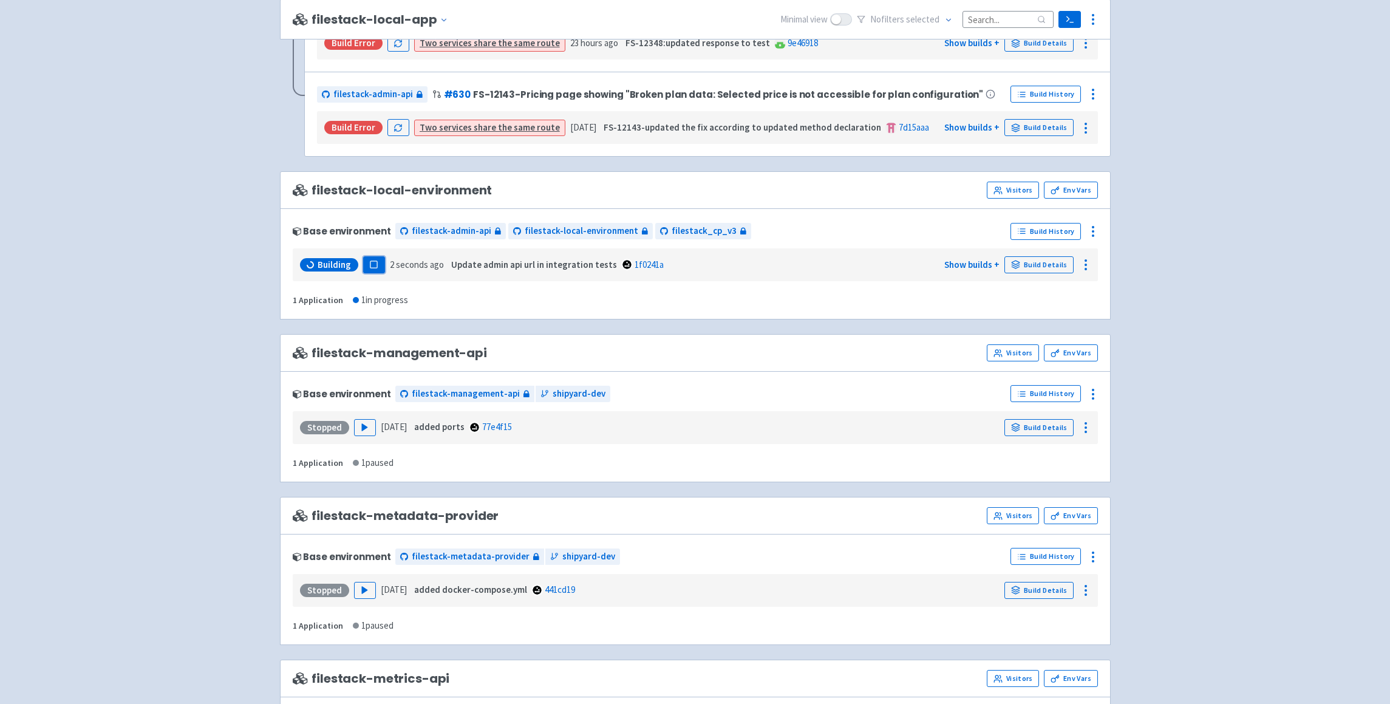
scroll to position [983, 0]
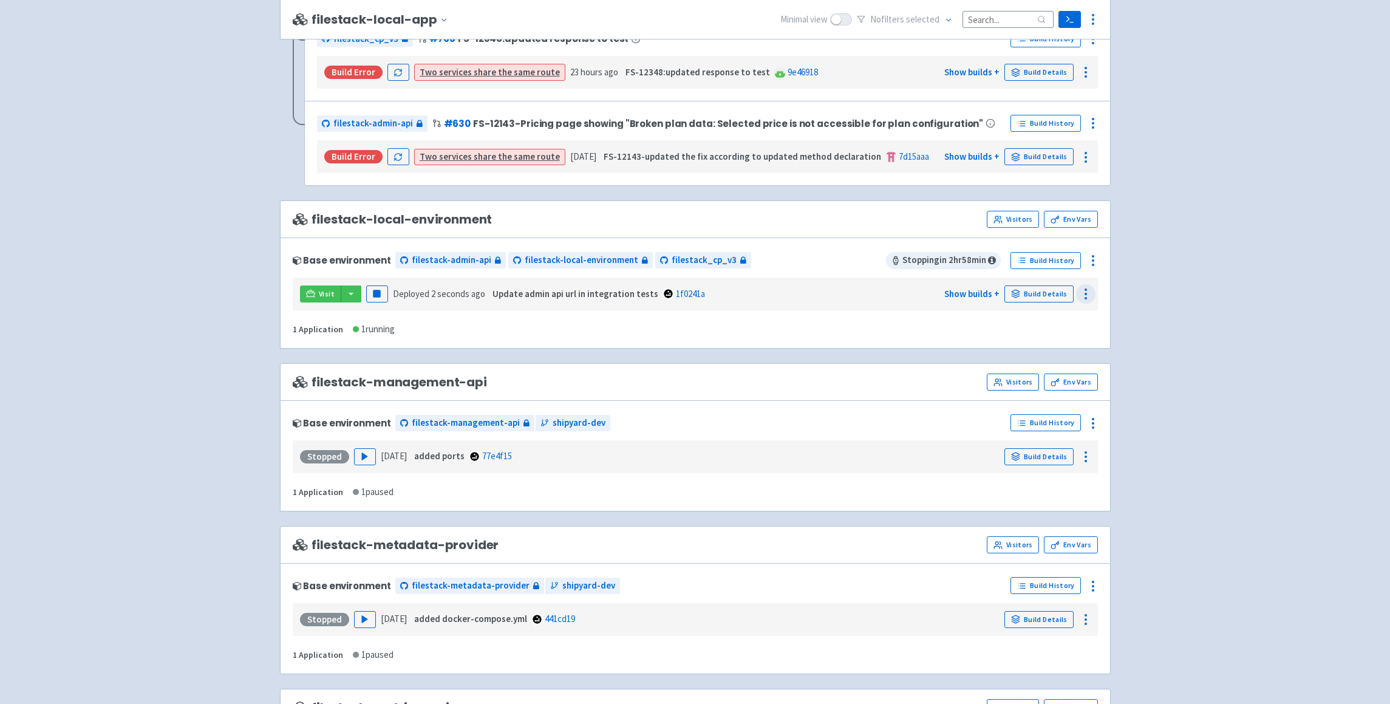
click at [1089, 288] on icon at bounding box center [1086, 294] width 15 height 15
click at [1093, 263] on icon at bounding box center [1093, 260] width 15 height 15
click at [705, 310] on div "Base environment filestack-admin-api filestack-local-environment filestack_cp_v…" at bounding box center [695, 293] width 831 height 111
click at [357, 295] on button "button" at bounding box center [351, 294] width 21 height 17
click at [378, 315] on link "filestack_cp_v3 (dev-portal)" at bounding box center [427, 318] width 175 height 19
